Goal: Transaction & Acquisition: Purchase product/service

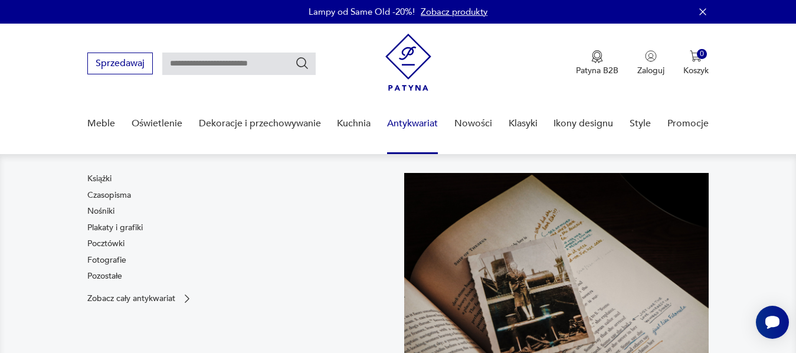
click at [411, 124] on link "Antykwariat" at bounding box center [412, 123] width 51 height 45
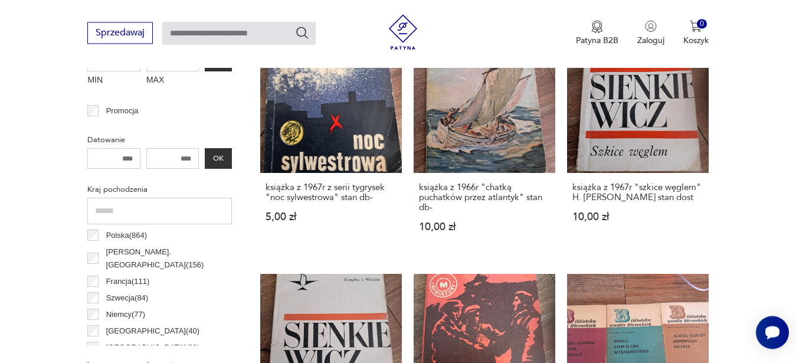
scroll to position [94, 0]
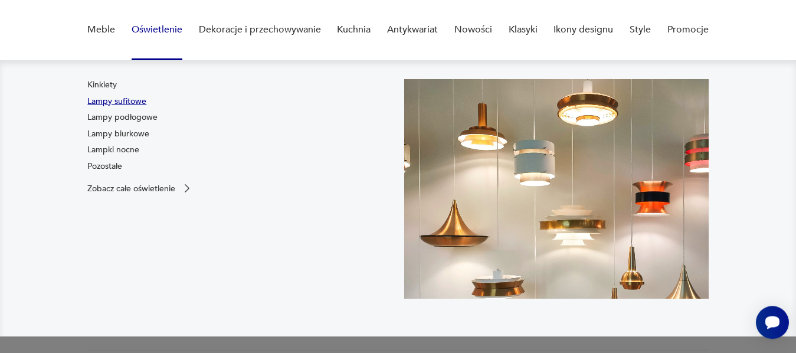
click at [133, 101] on link "Lampy sufitowe" at bounding box center [116, 102] width 59 height 12
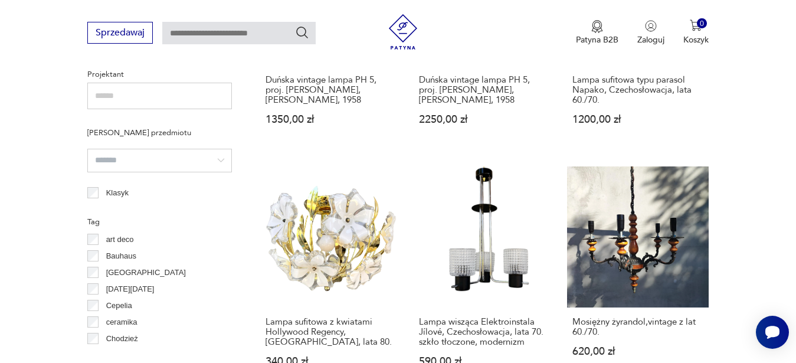
scroll to position [880, 0]
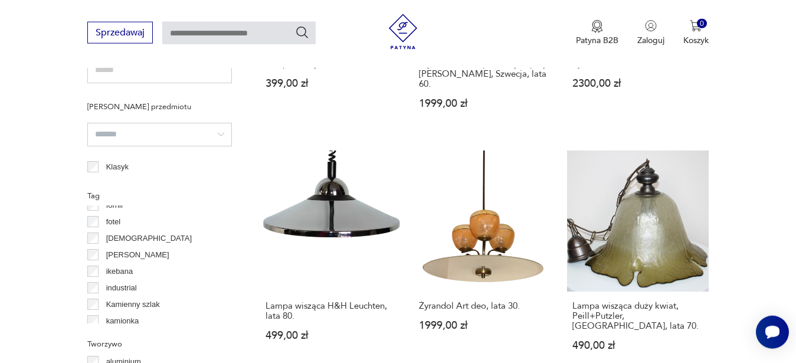
scroll to position [386, 0]
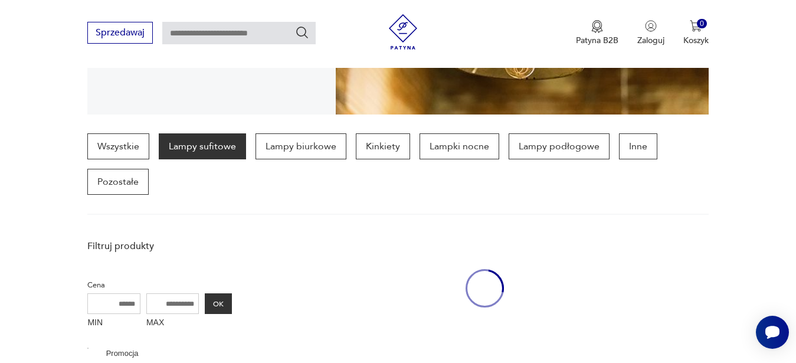
scroll to position [223, 0]
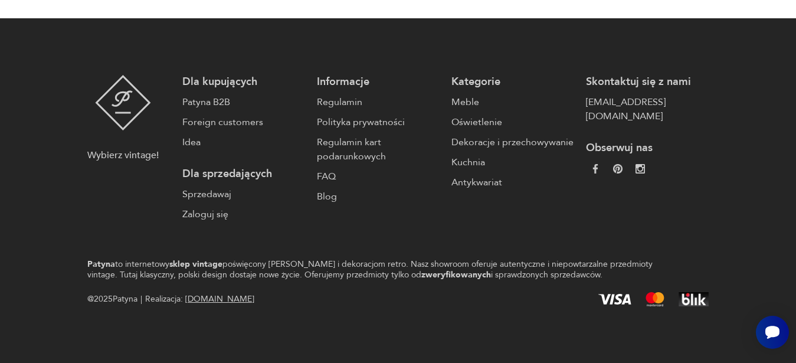
scroll to position [93, 0]
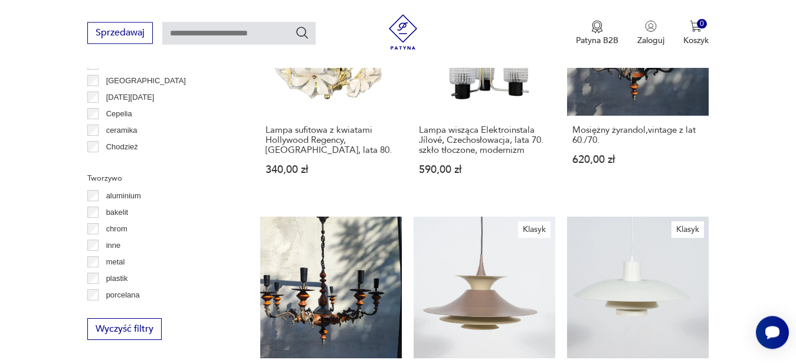
scroll to position [1045, 0]
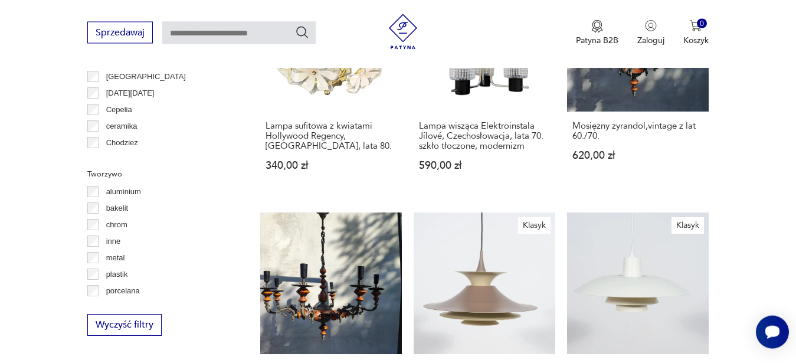
click at [788, 167] on section "Filtruj produkty Cena MIN MAX OK Promocja Datowanie OK Kraj pochodzenia Dania (…" at bounding box center [398, 257] width 796 height 1625
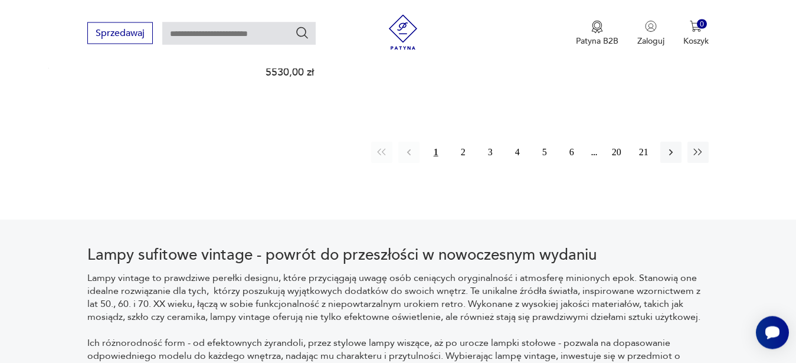
scroll to position [1882, 0]
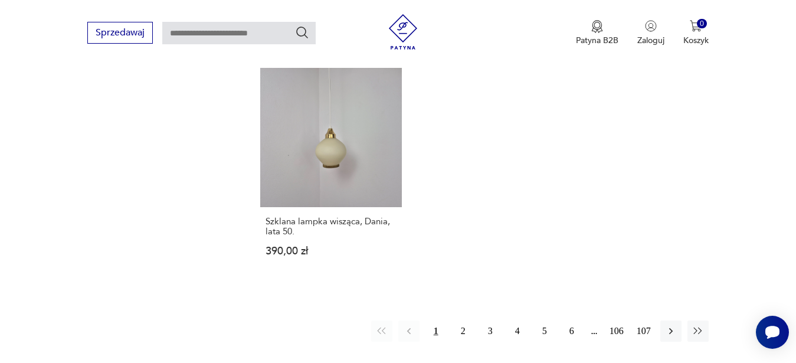
scroll to position [2355, 0]
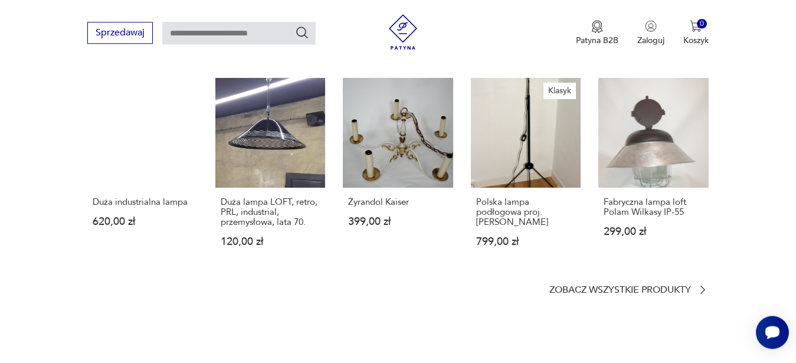
scroll to position [850, 0]
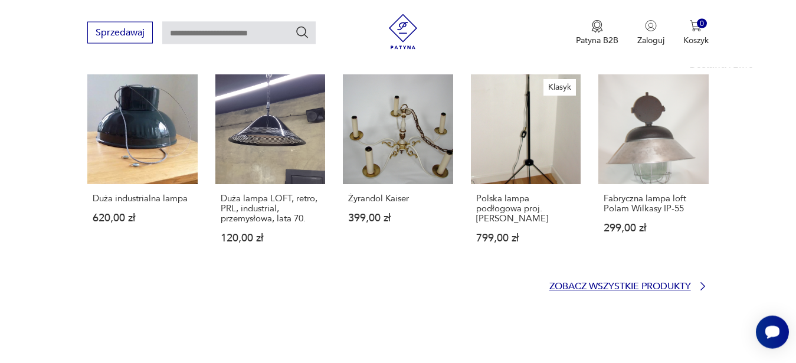
click at [666, 284] on p "Zobacz wszystkie produkty" at bounding box center [620, 287] width 142 height 8
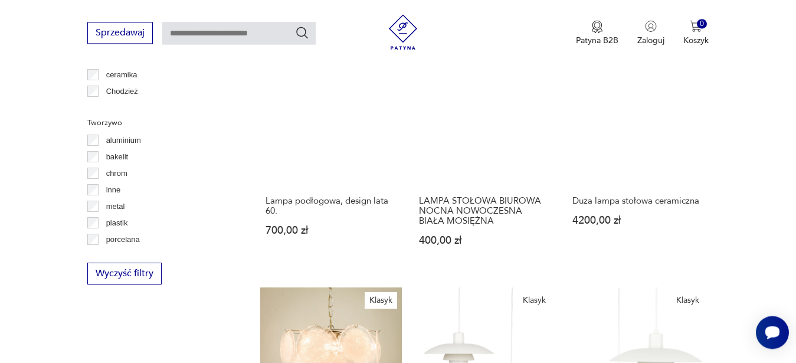
scroll to position [1232, 0]
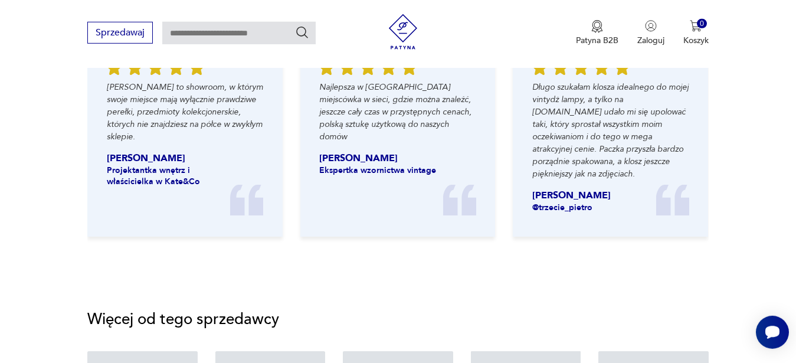
scroll to position [850, 0]
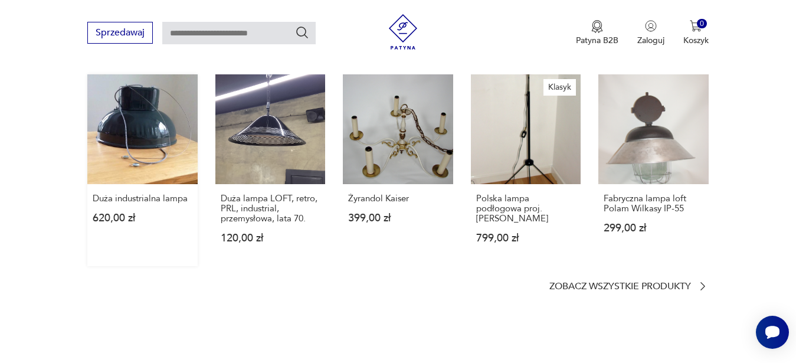
click at [127, 129] on link "Duża industrialna lampa 620,00 zł" at bounding box center [142, 170] width 110 height 192
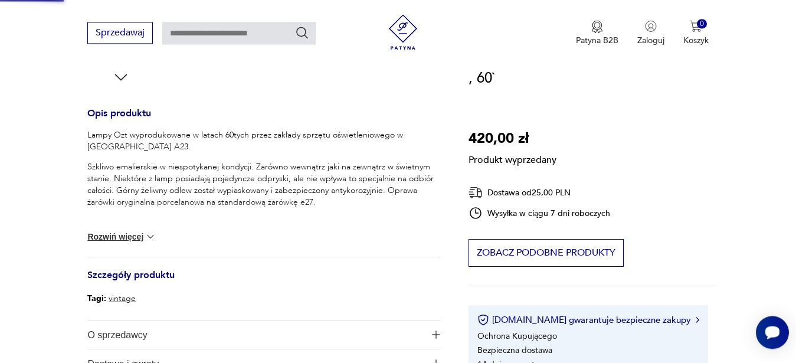
scroll to position [53, 0]
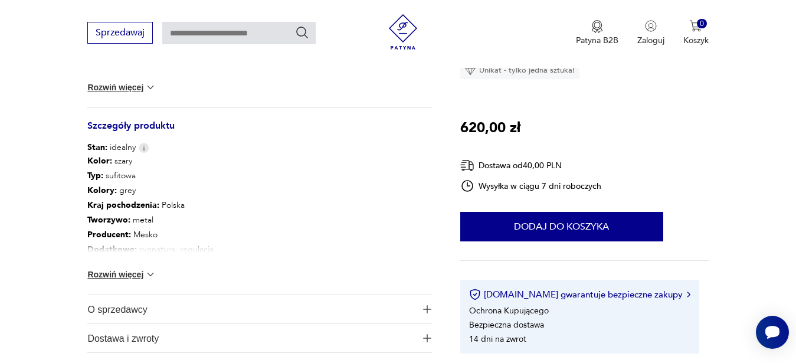
scroll to position [481, 0]
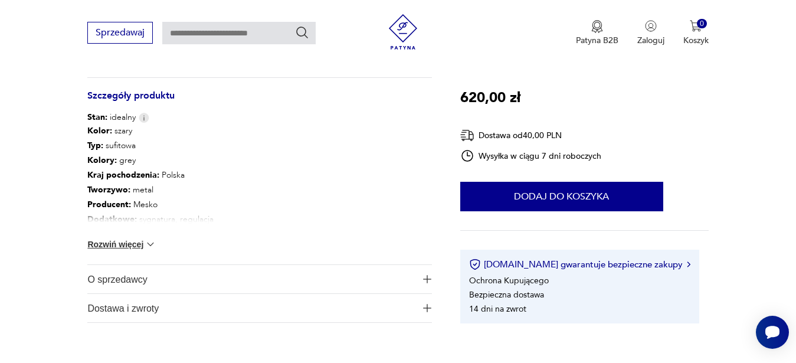
click at [137, 247] on button "Rozwiń więcej" at bounding box center [121, 244] width 68 height 12
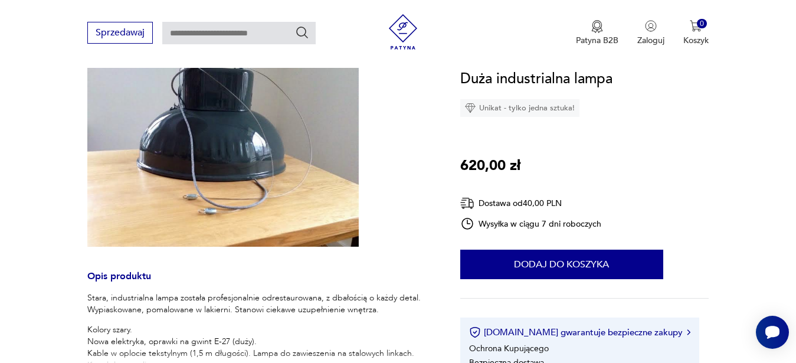
scroll to position [120, 0]
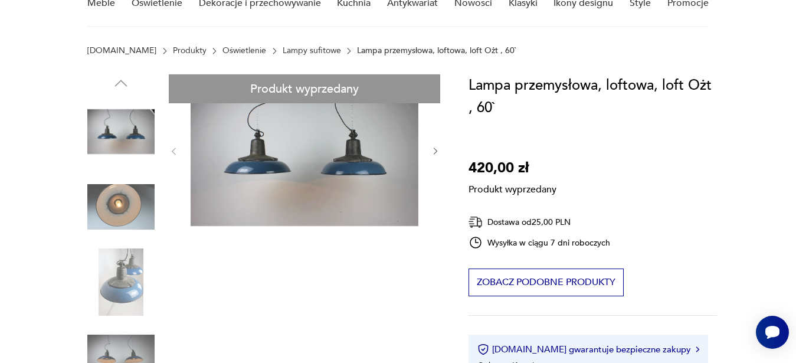
scroll to position [2, 0]
